Goal: Task Accomplishment & Management: Use online tool/utility

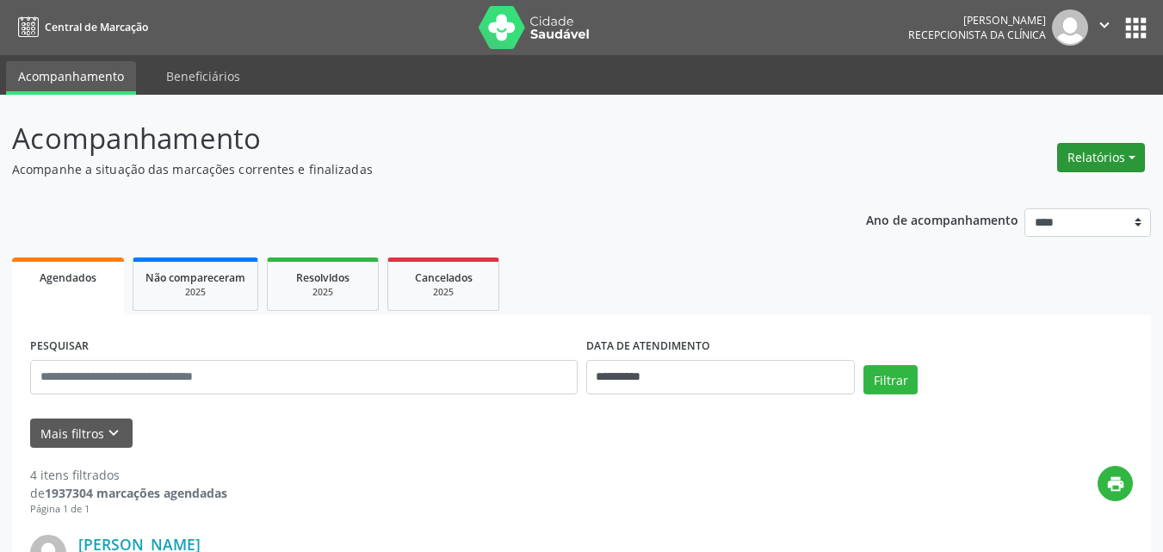
click at [1101, 159] on button "Relatórios" at bounding box center [1101, 157] width 88 height 29
click at [1022, 193] on link "Agendamentos" at bounding box center [1052, 194] width 185 height 24
select select "*"
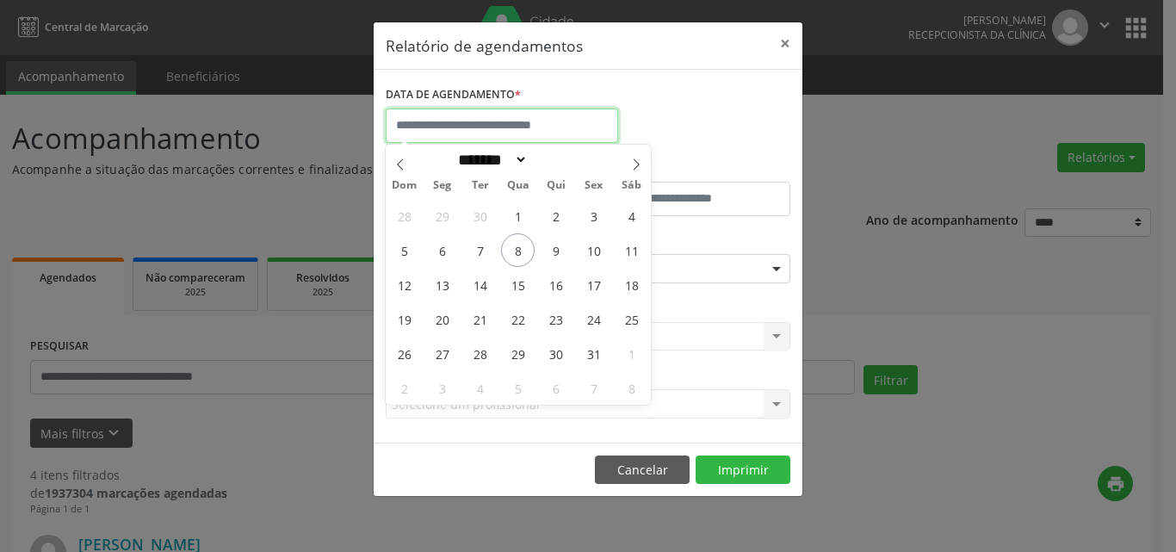
click at [485, 127] on input "text" at bounding box center [502, 125] width 232 height 34
click at [515, 245] on span "8" at bounding box center [518, 250] width 34 height 34
type input "**********"
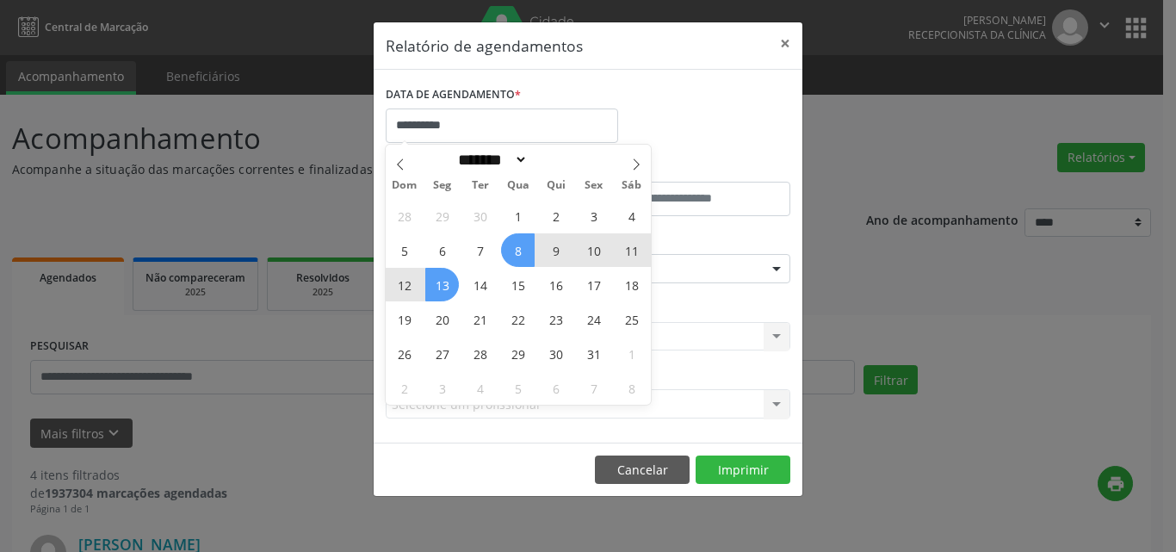
click at [432, 289] on span "13" at bounding box center [442, 285] width 34 height 34
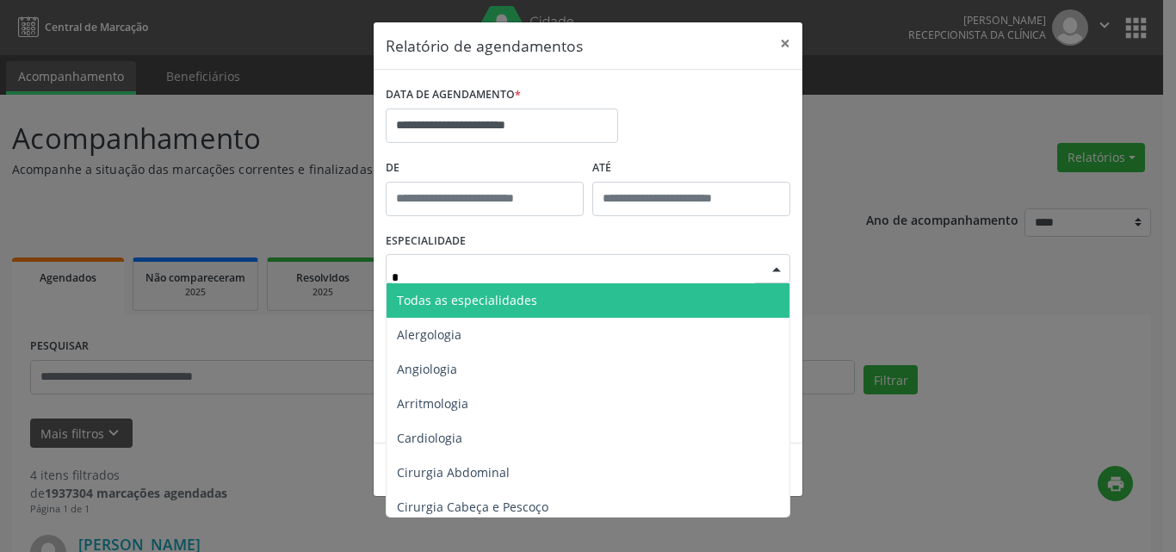
type input "**"
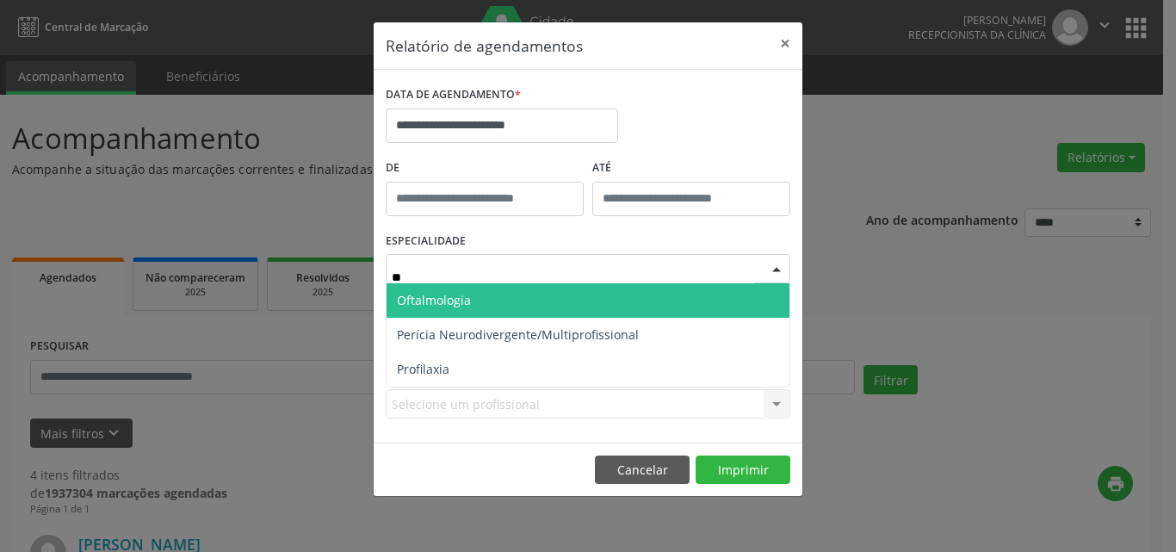
click at [435, 303] on span "Oftalmologia" at bounding box center [434, 300] width 74 height 16
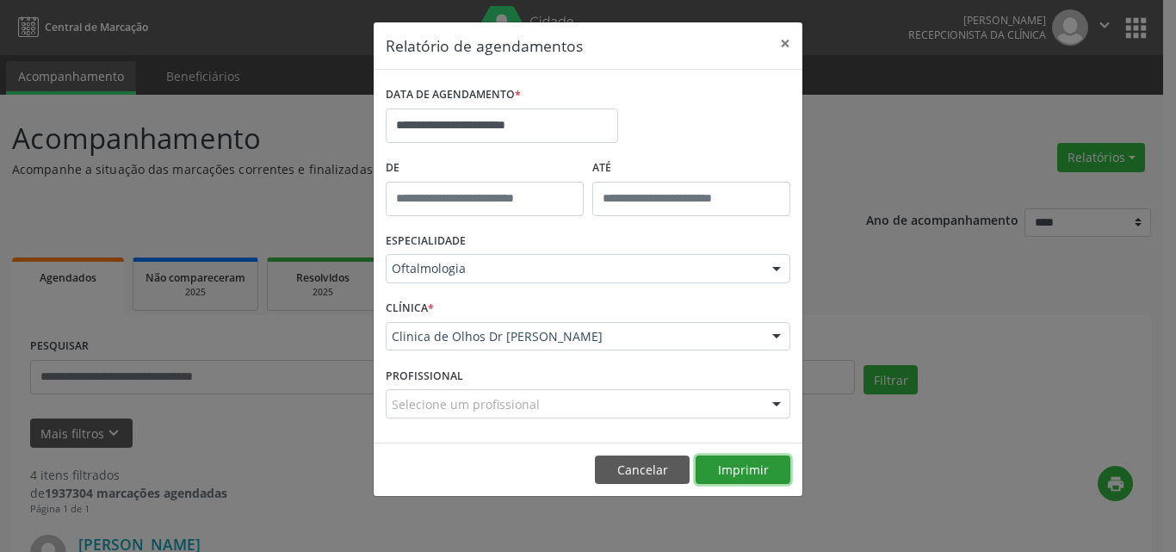
click at [750, 464] on button "Imprimir" at bounding box center [742, 469] width 95 height 29
click at [788, 45] on button "×" at bounding box center [785, 43] width 34 height 42
